Goal: Task Accomplishment & Management: Complete application form

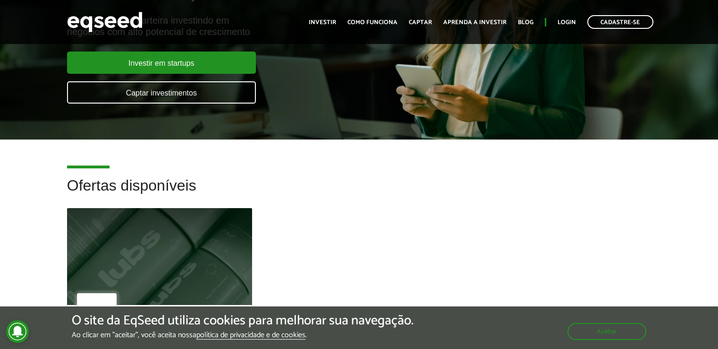
scroll to position [142, 0]
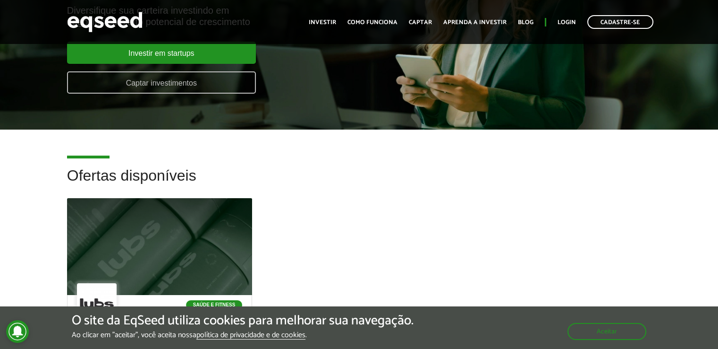
click at [137, 76] on link "Captar investimentos" at bounding box center [161, 82] width 189 height 22
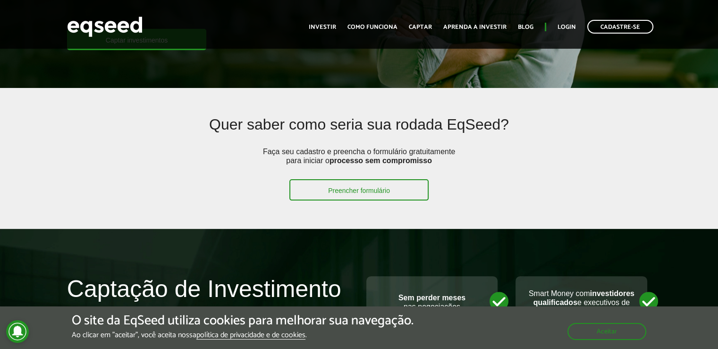
scroll to position [189, 0]
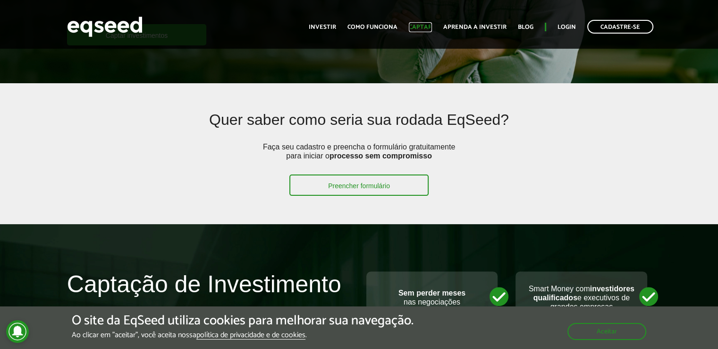
click at [420, 24] on link "Captar" at bounding box center [420, 27] width 23 height 6
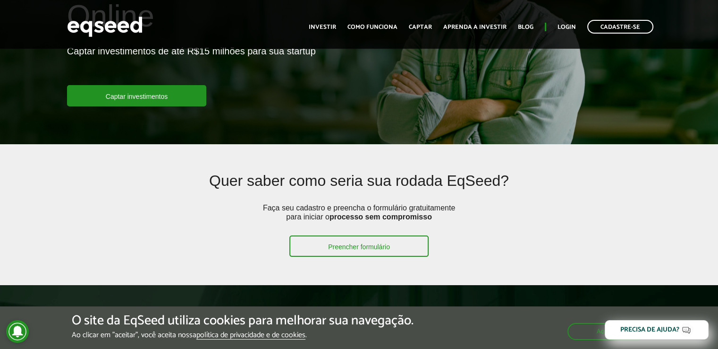
scroll to position [236, 0]
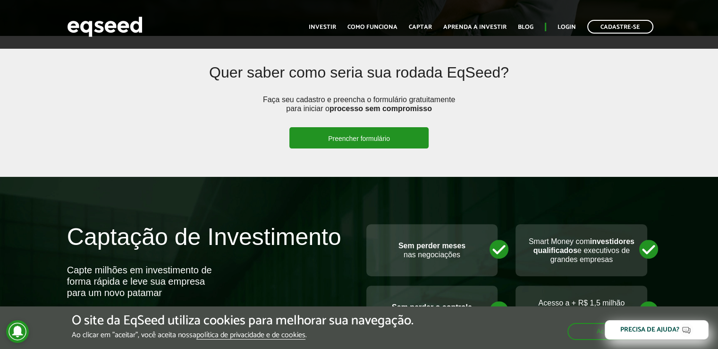
click at [347, 136] on link "Preencher formulário" at bounding box center [359, 137] width 139 height 21
